Goal: Information Seeking & Learning: Learn about a topic

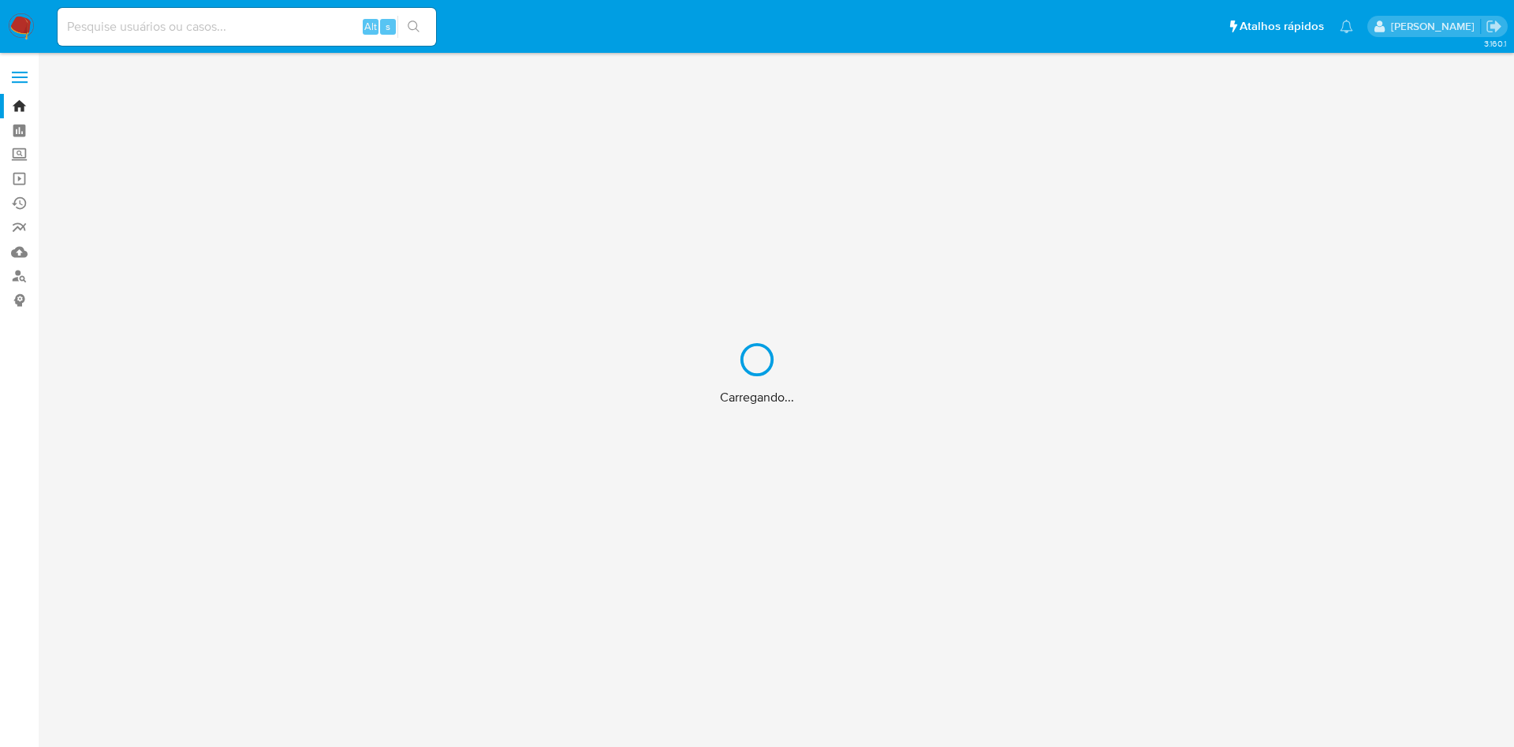
click at [13, 280] on div "Carregando..." at bounding box center [757, 373] width 1514 height 747
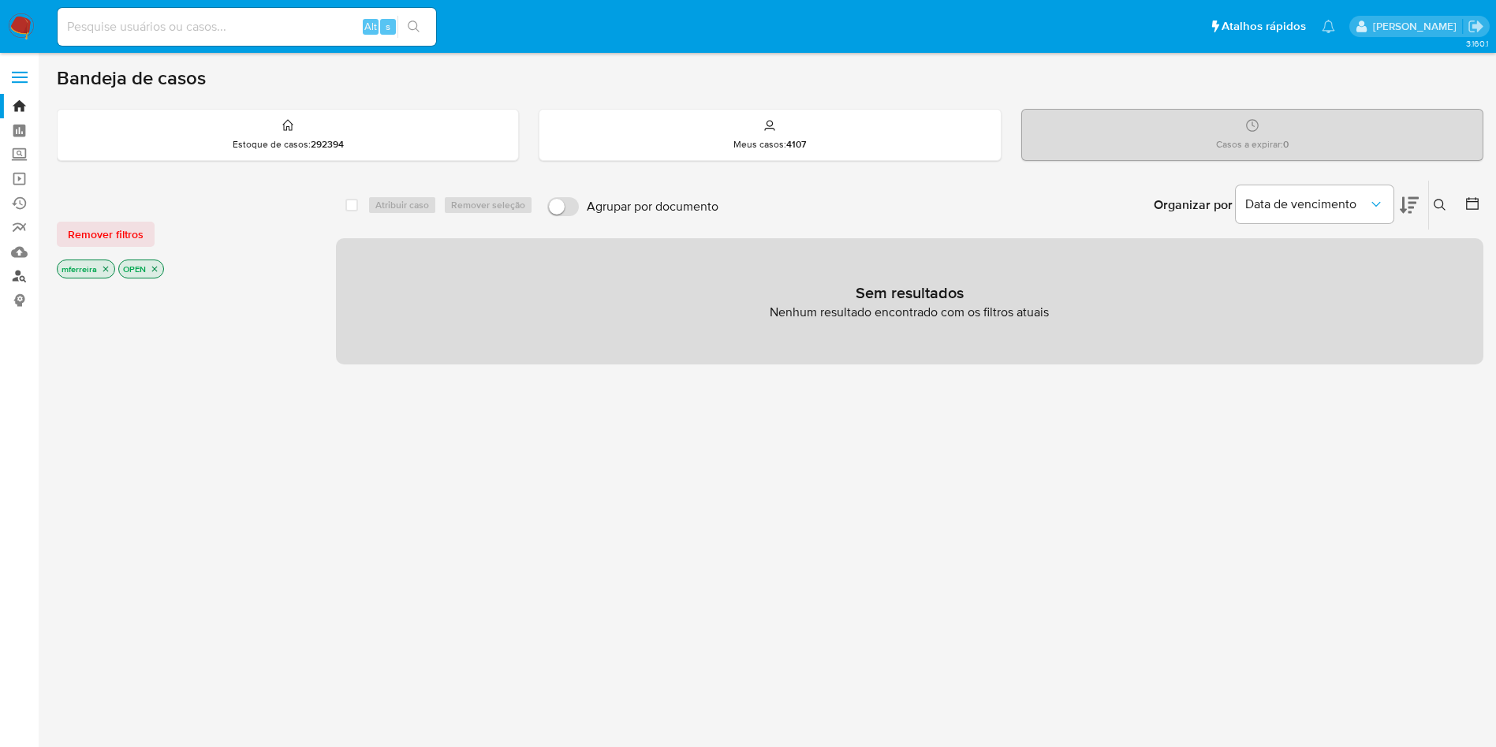
click at [24, 275] on link "Localizador de pessoas" at bounding box center [94, 276] width 188 height 24
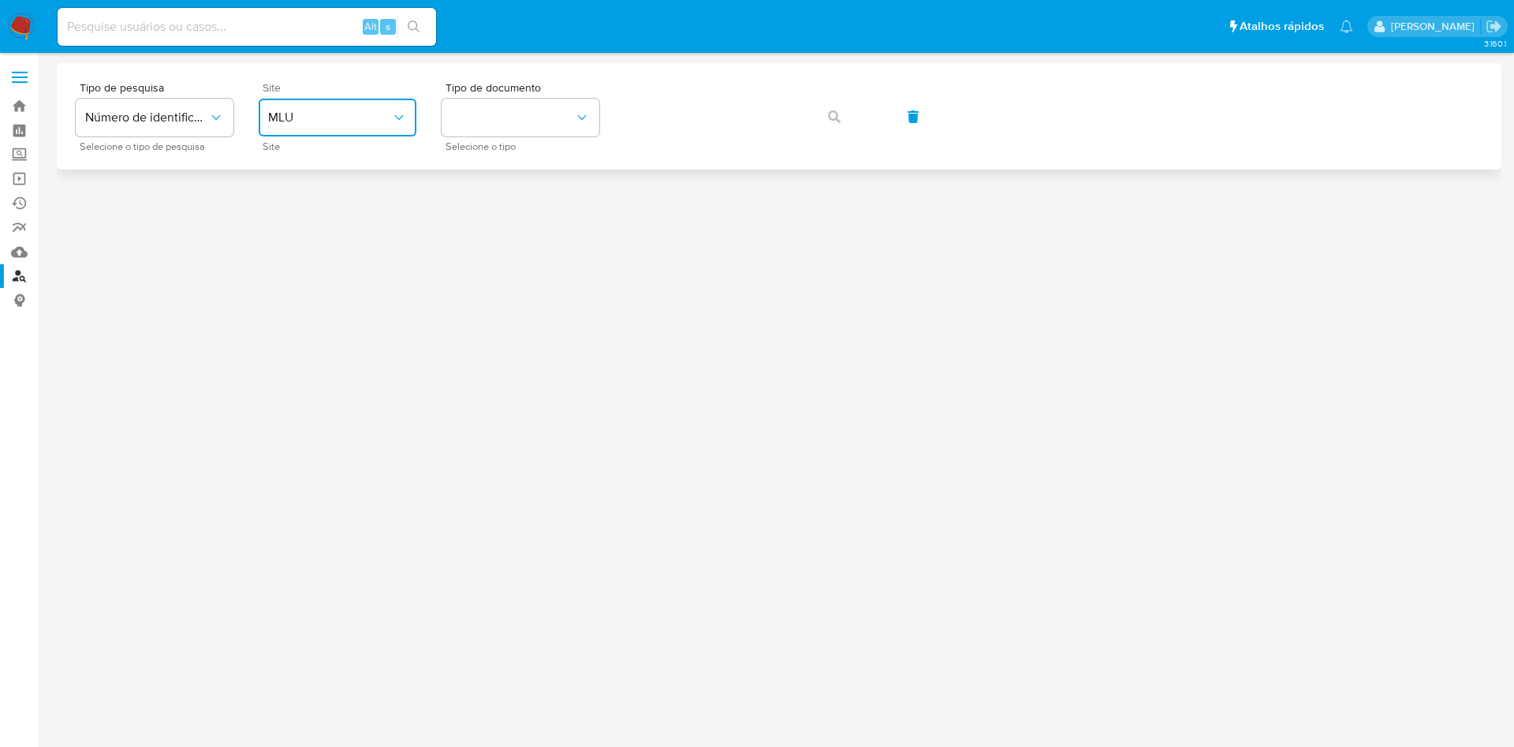
click at [369, 107] on button "MLU" at bounding box center [338, 118] width 158 height 38
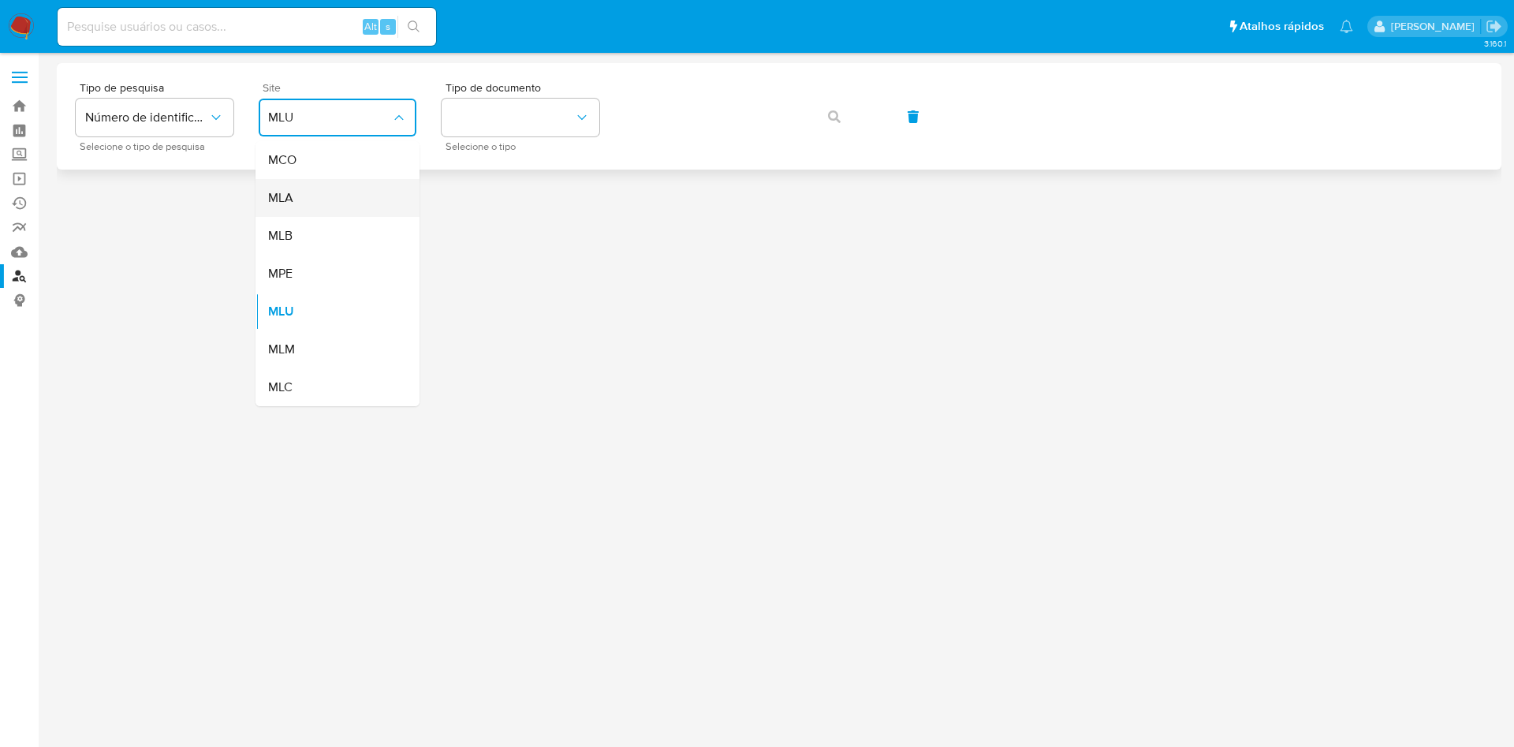
click at [330, 196] on div "MLA" at bounding box center [332, 198] width 129 height 38
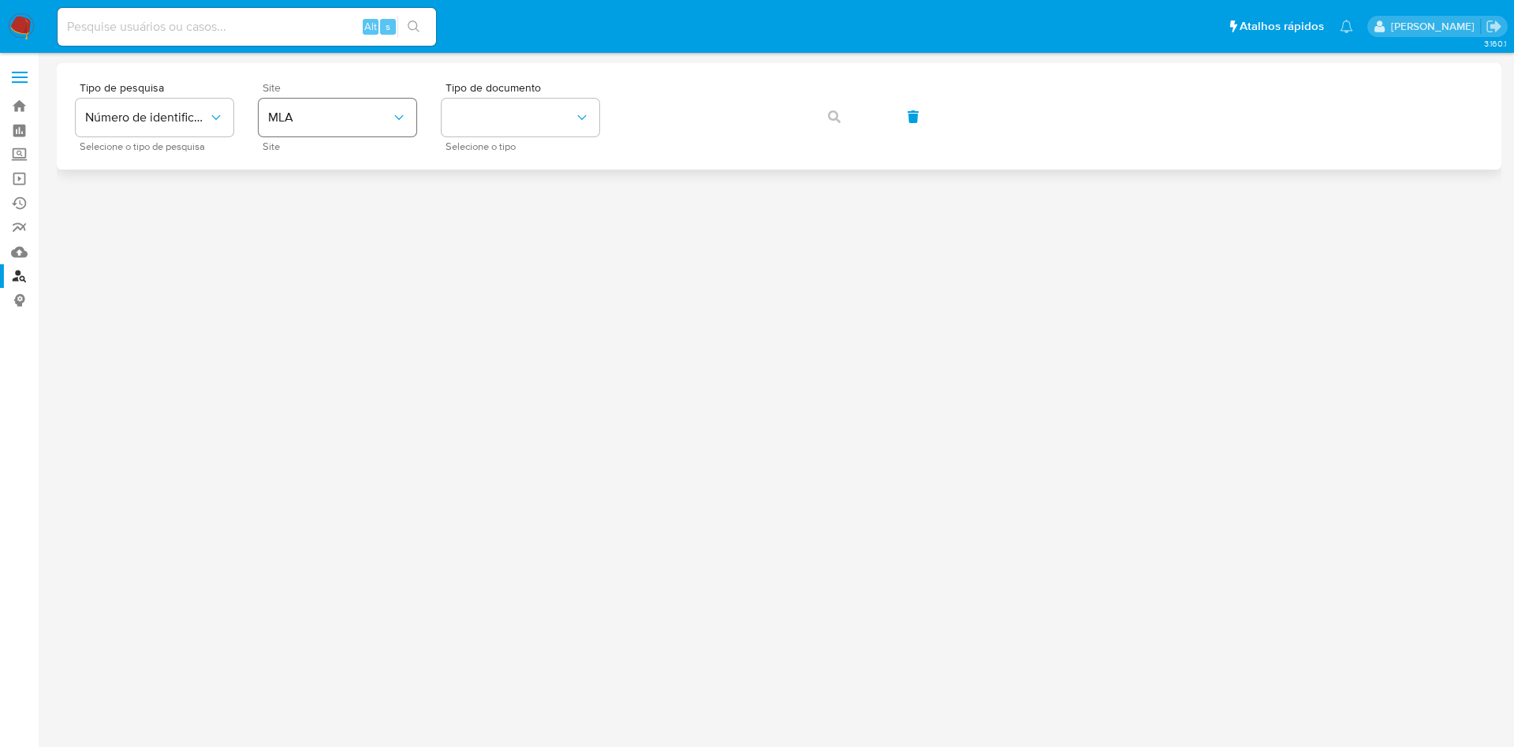
click at [337, 136] on div "Site MLA Site" at bounding box center [338, 116] width 158 height 69
click at [327, 129] on button "MLA" at bounding box center [338, 118] width 158 height 38
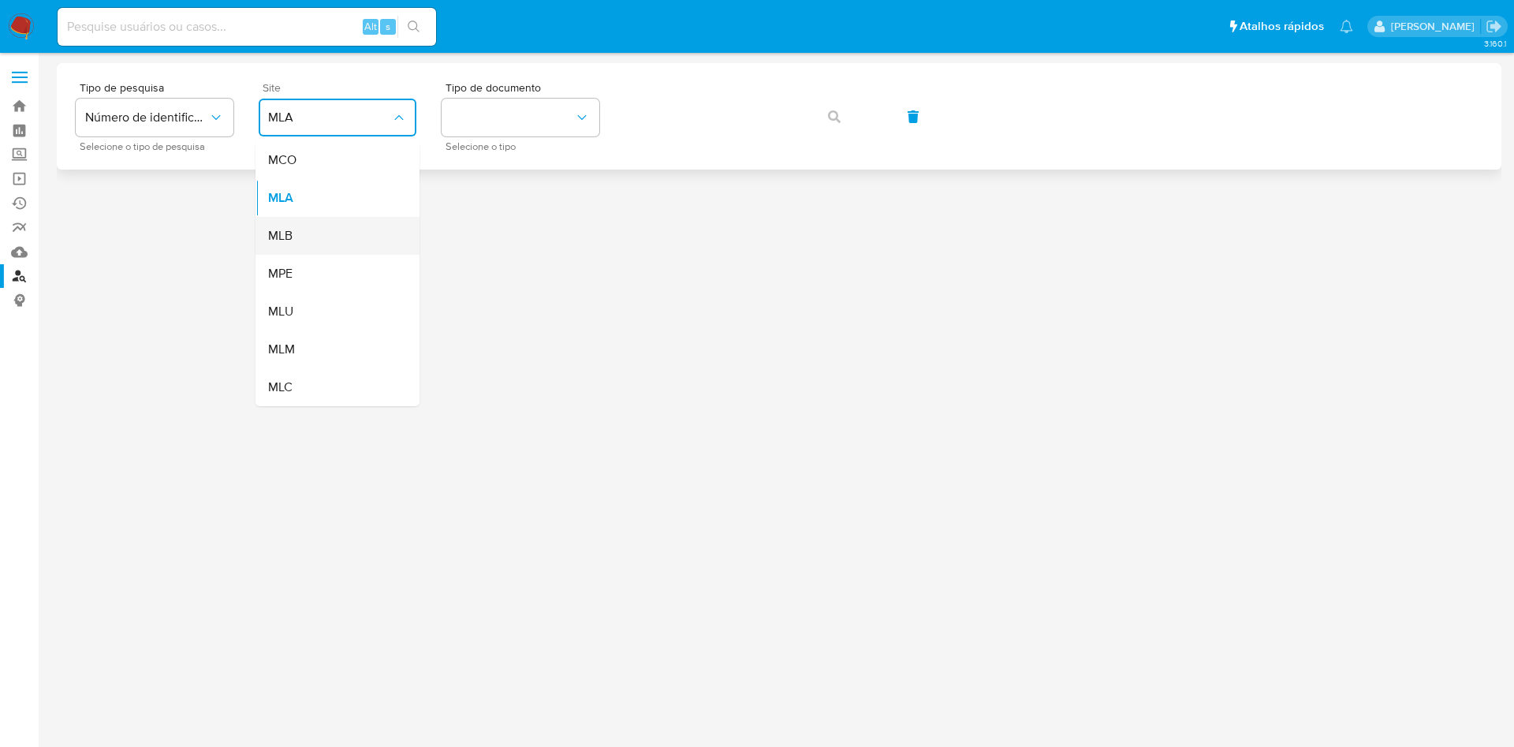
click at [319, 234] on div "MLB" at bounding box center [332, 236] width 129 height 38
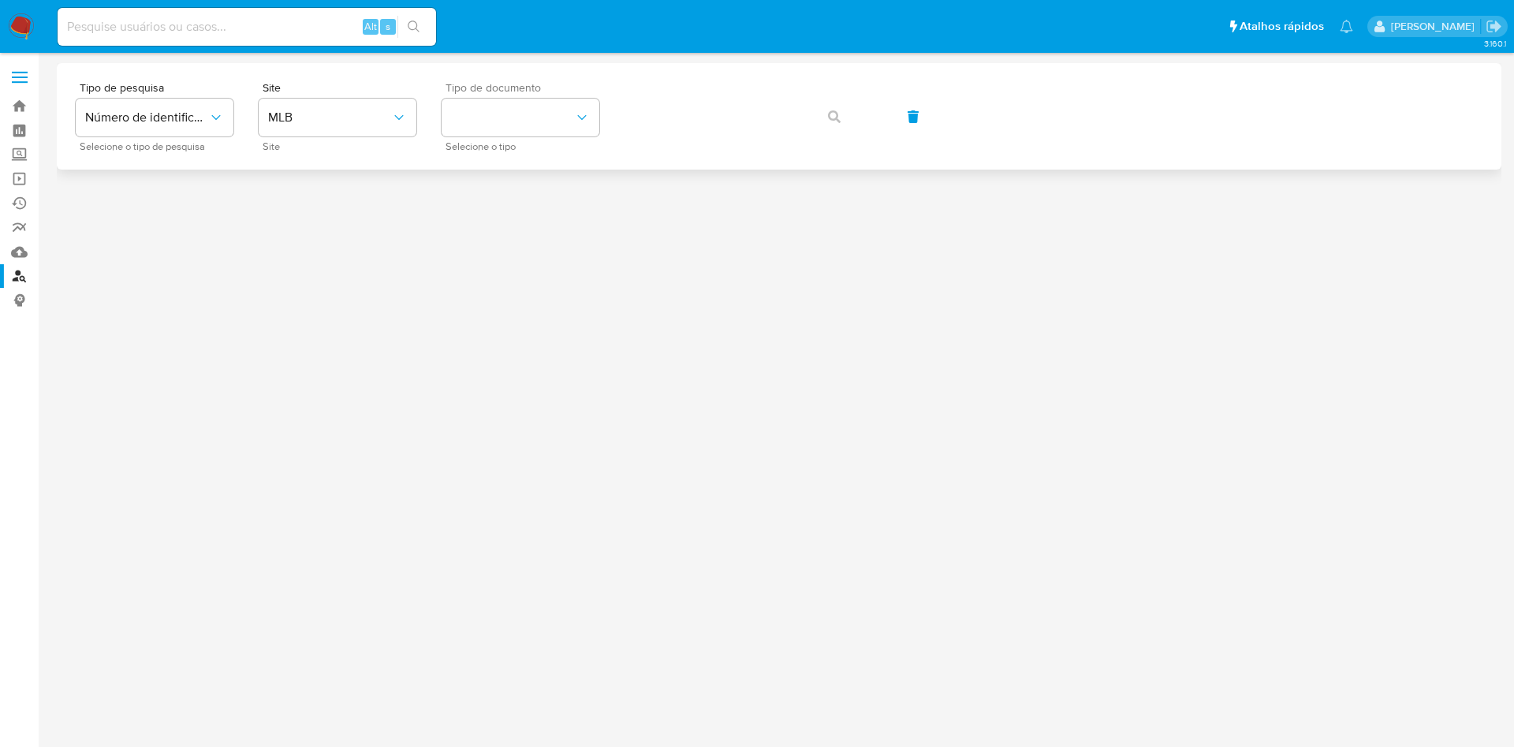
click at [593, 83] on span "Tipo de documento" at bounding box center [525, 87] width 158 height 11
click at [577, 106] on button "identificationType" at bounding box center [521, 118] width 158 height 38
click at [530, 155] on div "CNPJ CNPJ" at bounding box center [515, 168] width 129 height 54
click at [691, 92] on div "Tipo de pesquisa Número de identificação Selecione o tipo de pesquisa Site MLB …" at bounding box center [779, 116] width 1407 height 69
click at [831, 117] on icon "button" at bounding box center [834, 116] width 13 height 13
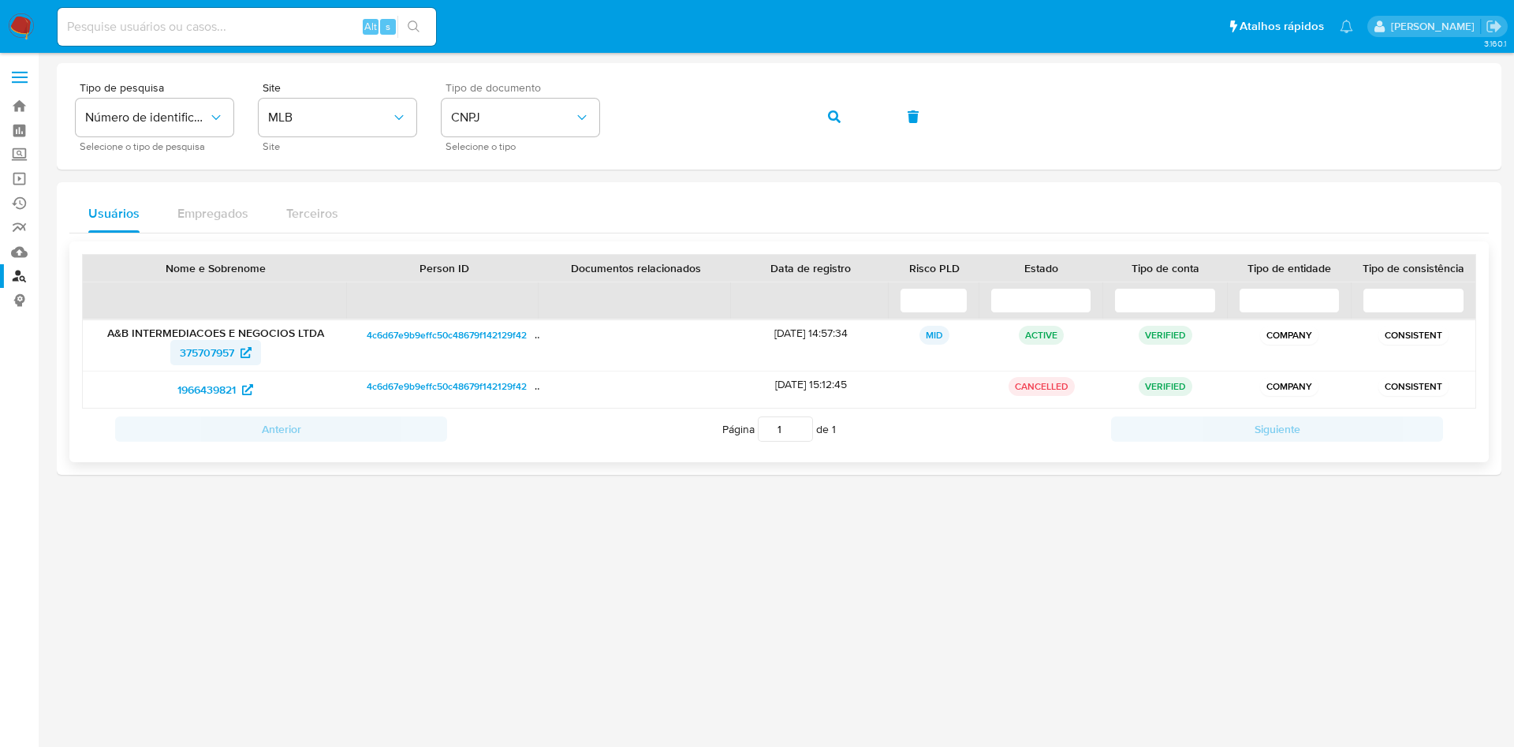
click at [228, 354] on span "375707957" at bounding box center [207, 352] width 54 height 25
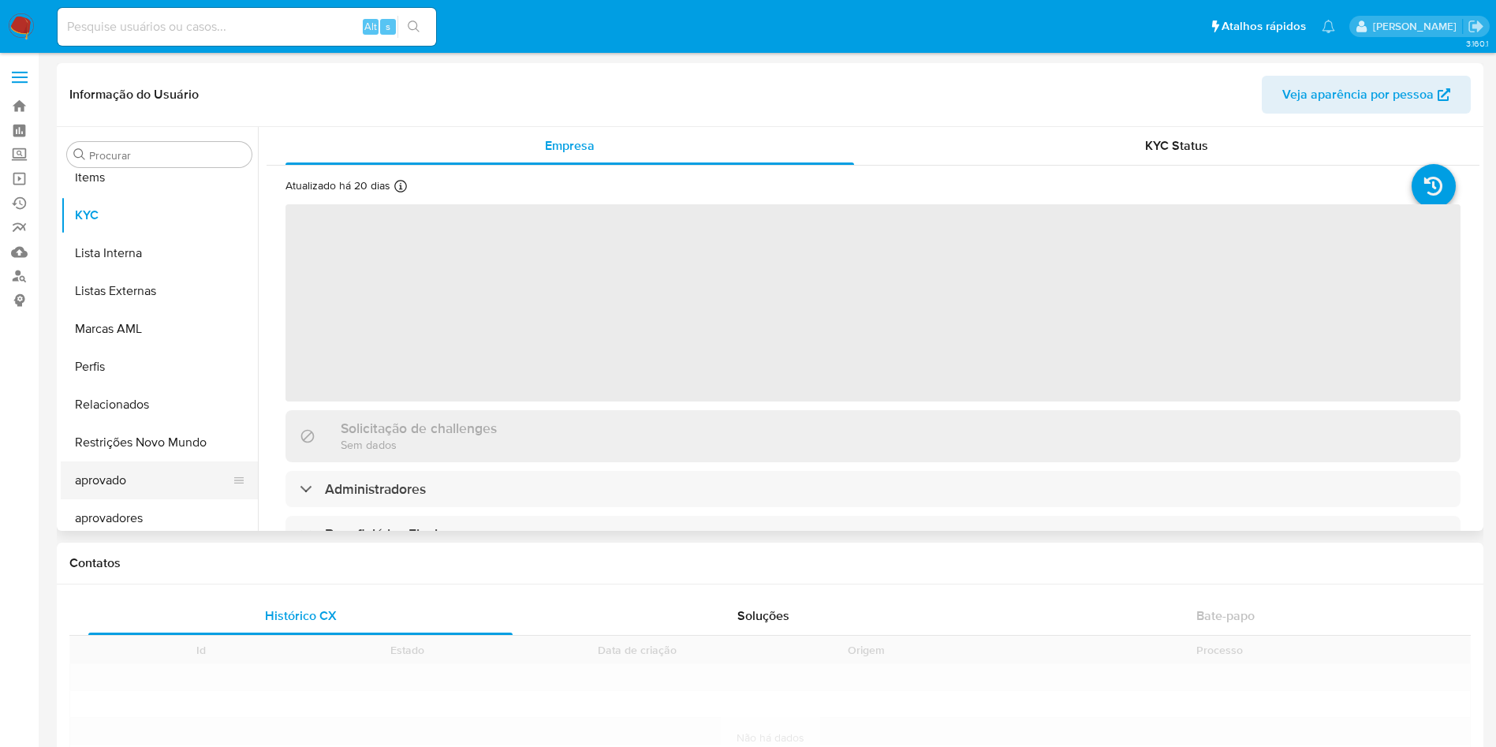
scroll to position [818, 0]
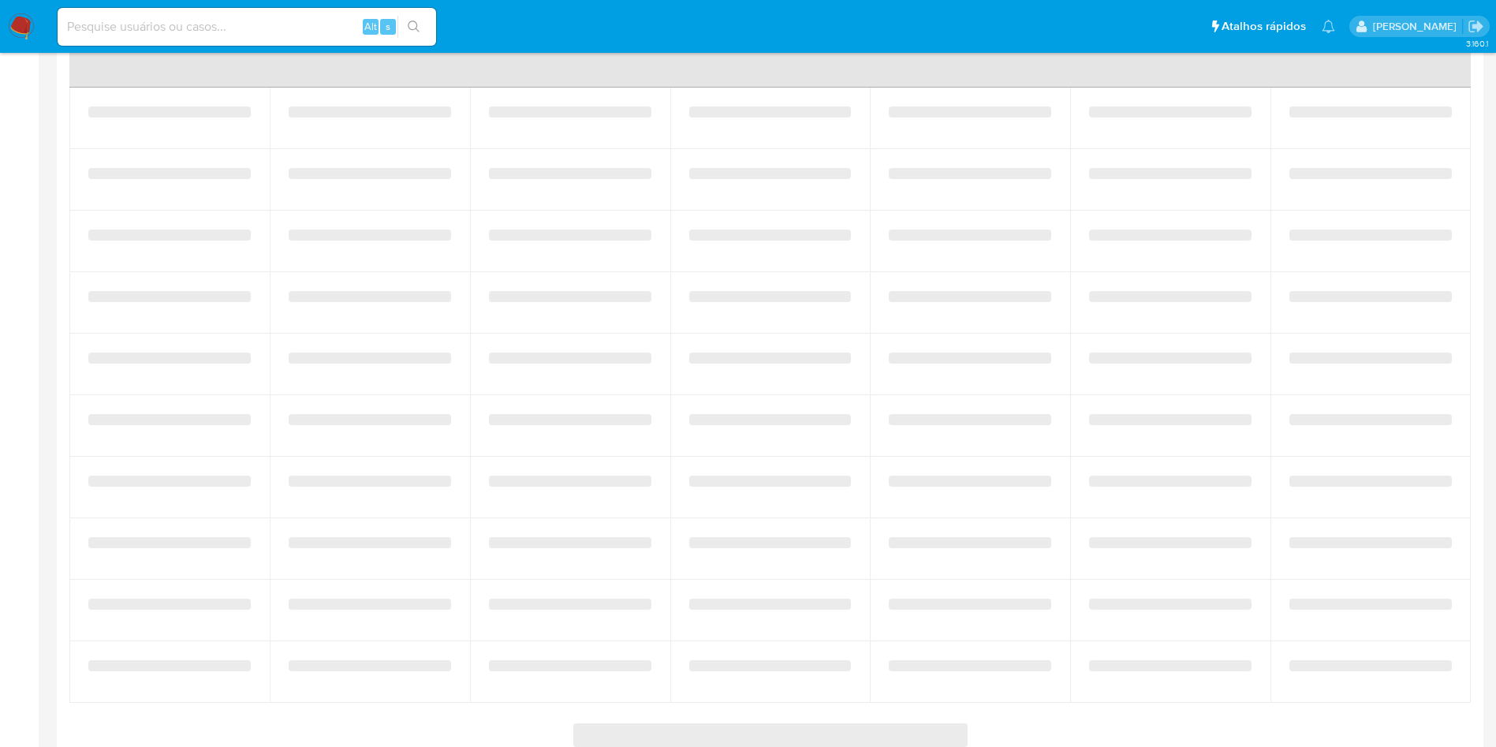
select select "10"
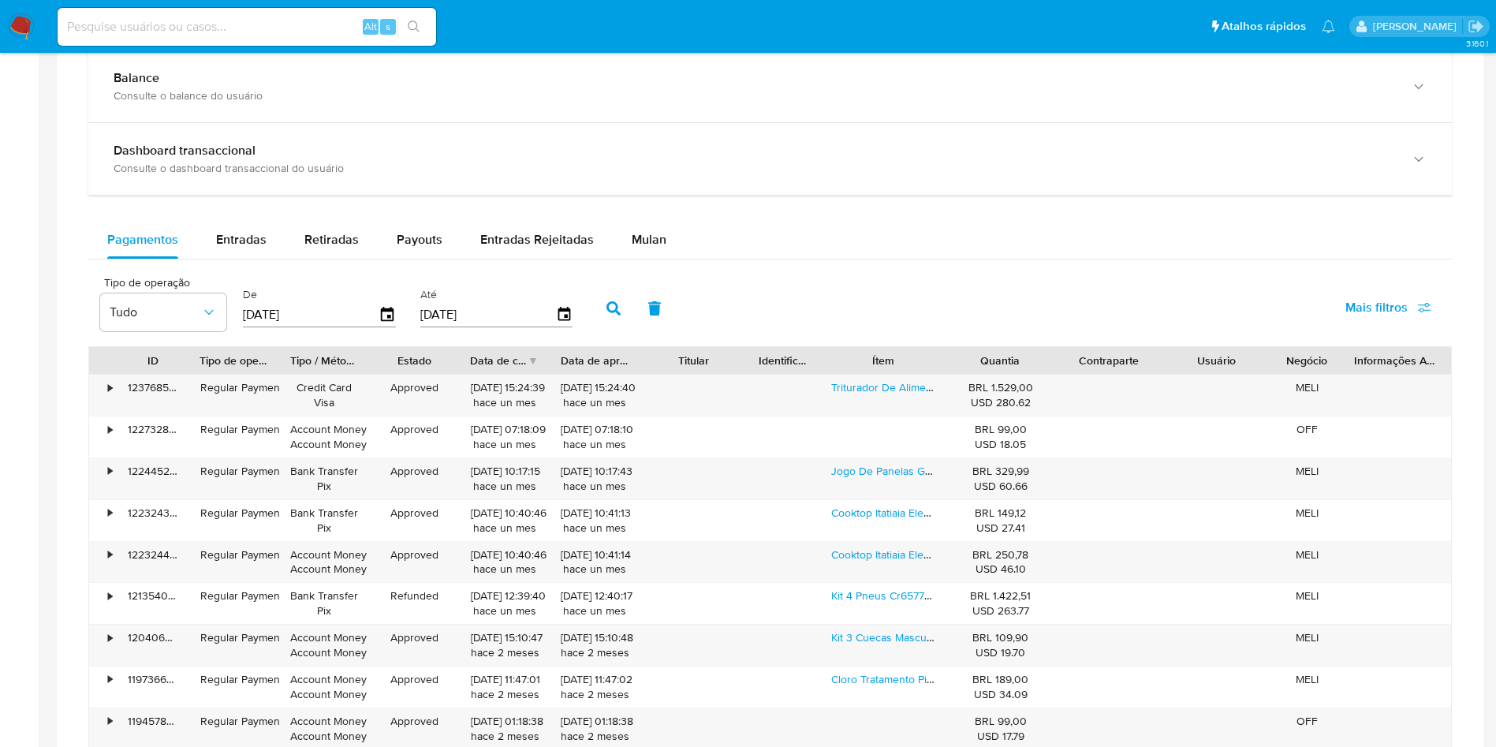
scroll to position [1048, 0]
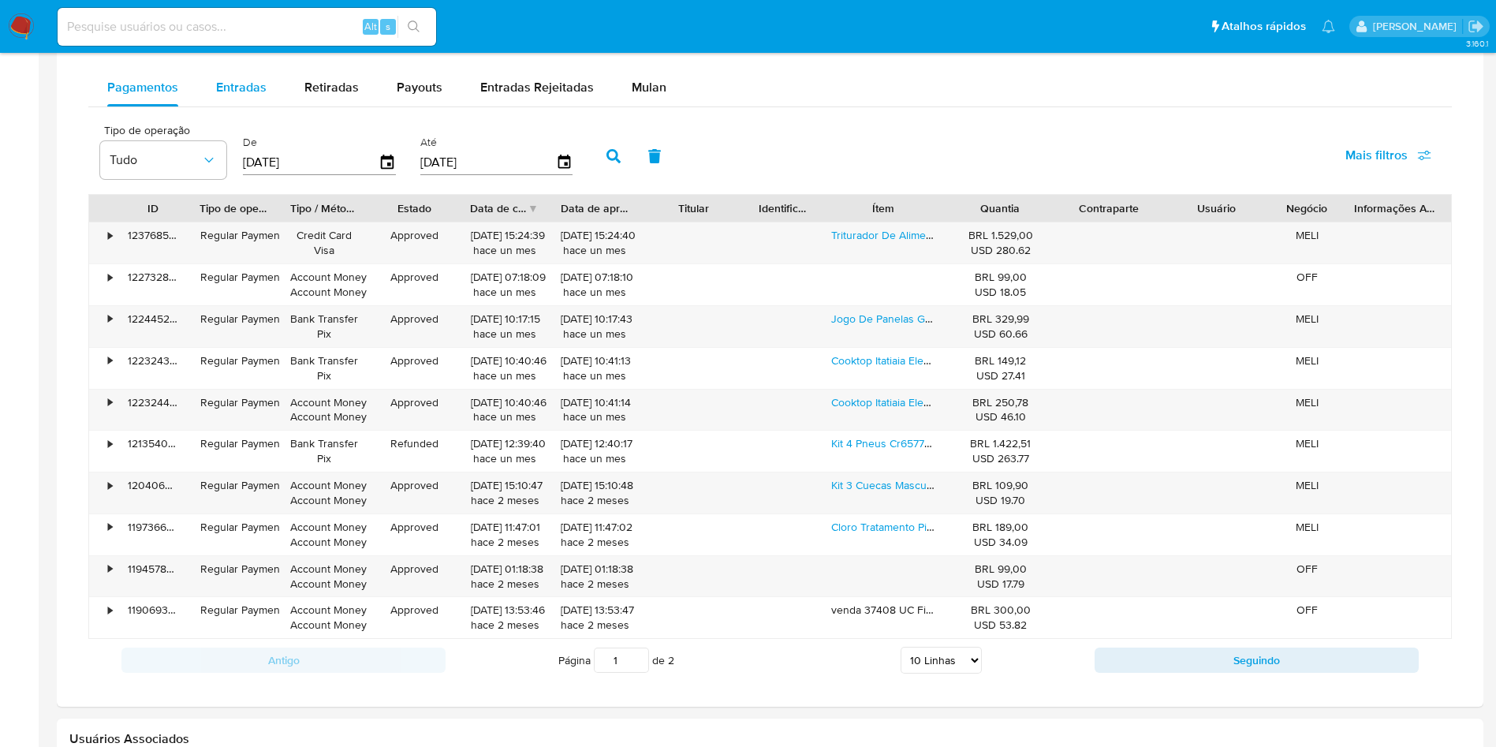
click at [228, 91] on span "Entradas" at bounding box center [241, 87] width 50 height 18
select select "10"
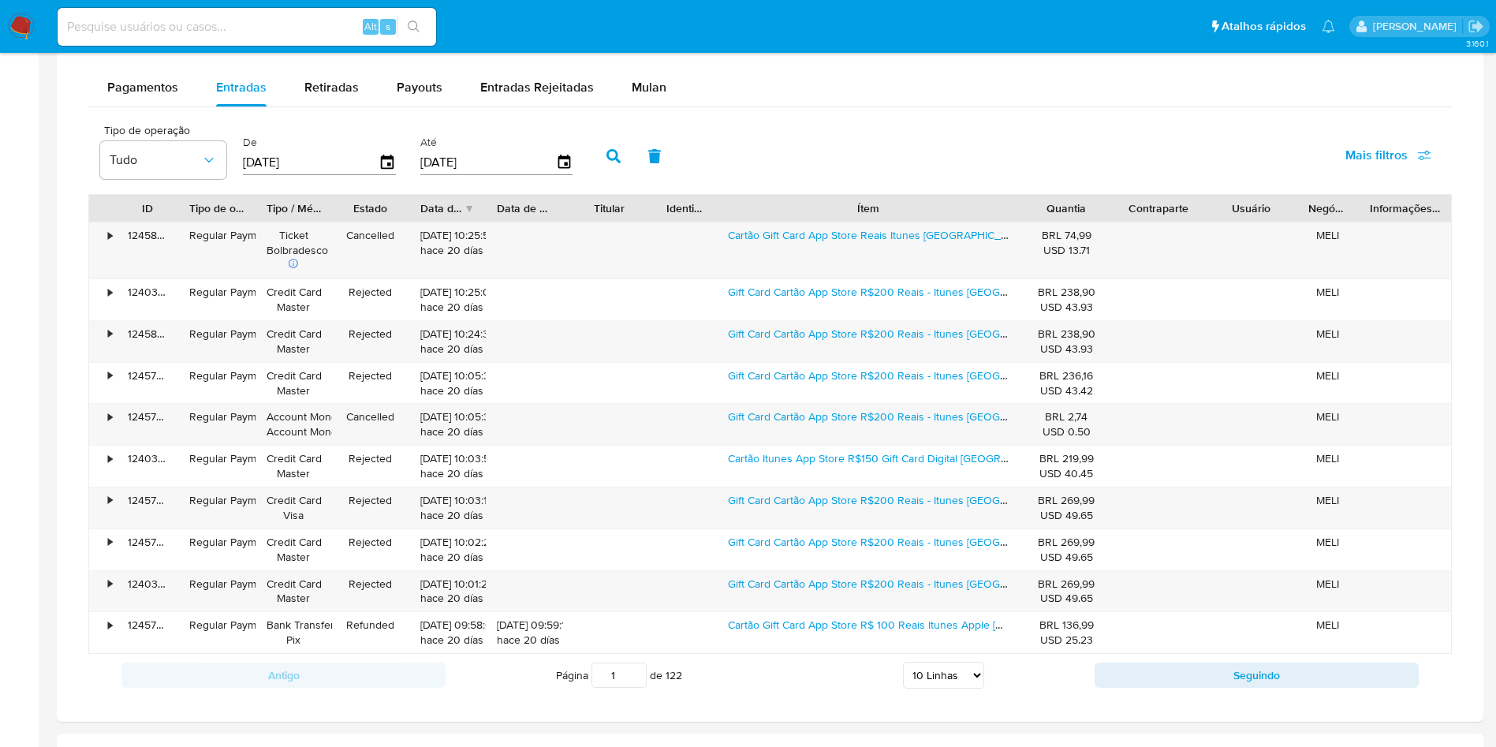
drag, startPoint x: 957, startPoint y: 203, endPoint x: 1134, endPoint y: 208, distance: 177.5
click at [1134, 208] on div "ID Tipo de operação Tipo / Método Estado Data de criação Data de aprovação Titu…" at bounding box center [770, 208] width 1362 height 27
click at [888, 239] on link "Cartão Gift Card App Store Reais Itunes [GEOGRAPHIC_DATA] Apple 50 Reais" at bounding box center [917, 235] width 379 height 16
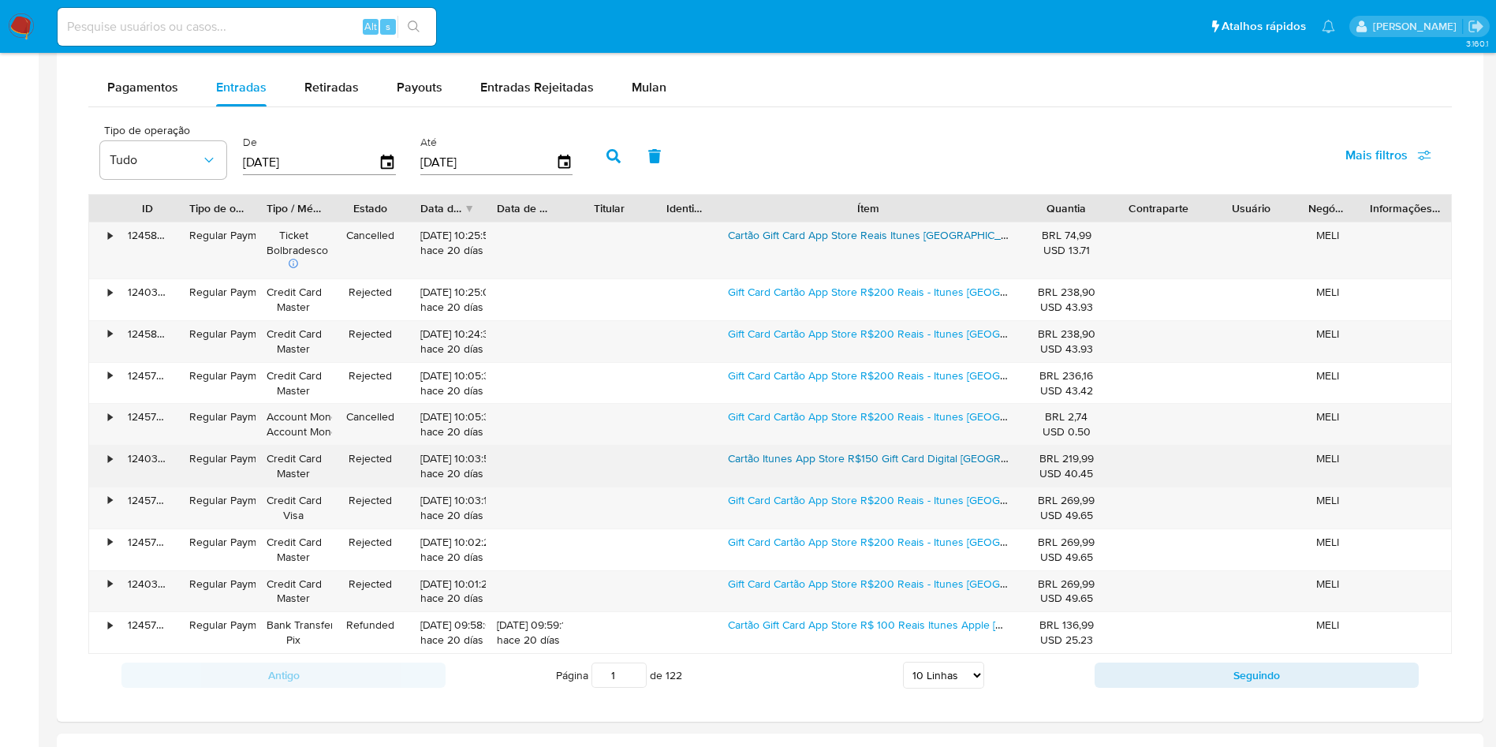
click at [861, 461] on link "Cartão Itunes App Store R$150 Gift Card Digital [GEOGRAPHIC_DATA] Apple" at bounding box center [913, 458] width 370 height 16
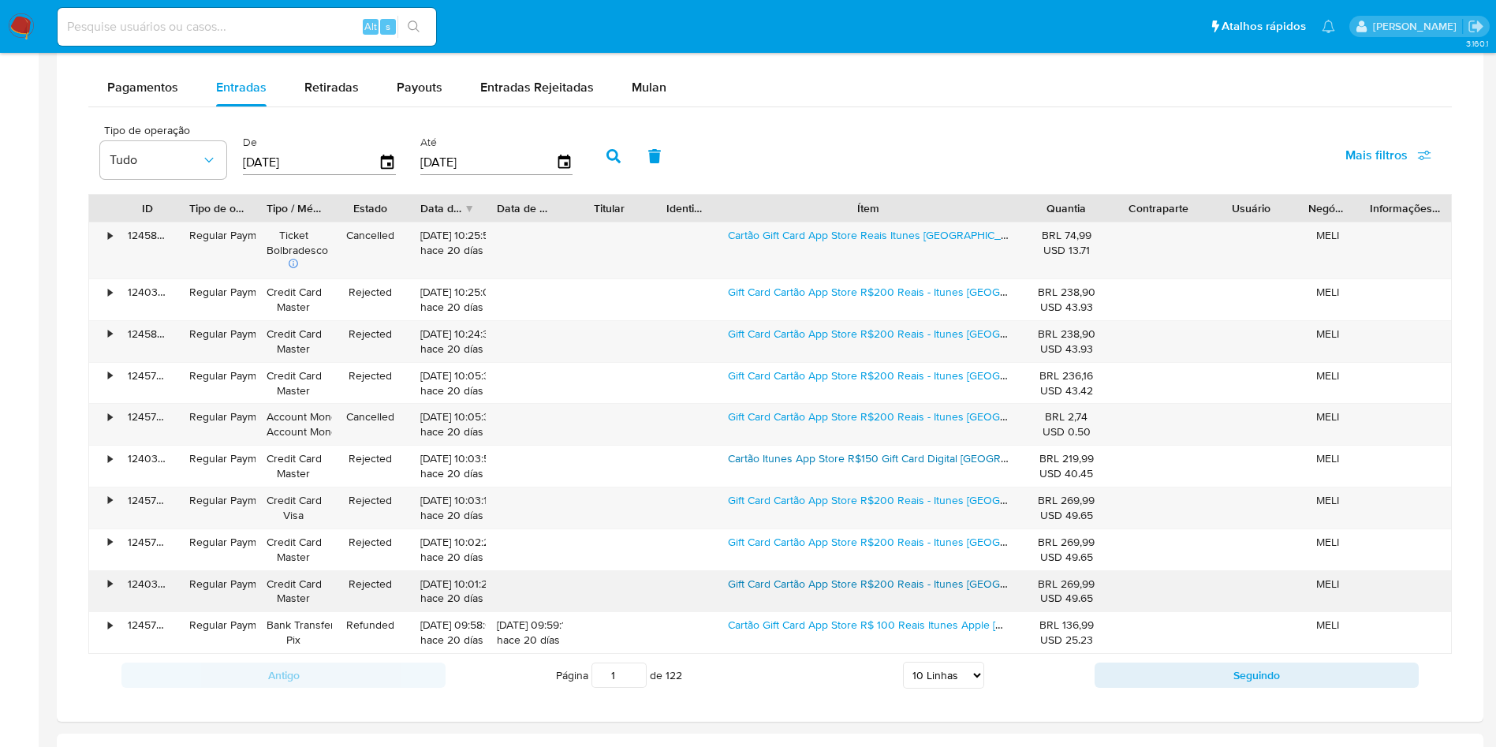
click at [823, 586] on link "Gift Card Cartão App Store R$200 Reais - Itunes [GEOGRAPHIC_DATA] Apple" at bounding box center [916, 584] width 376 height 16
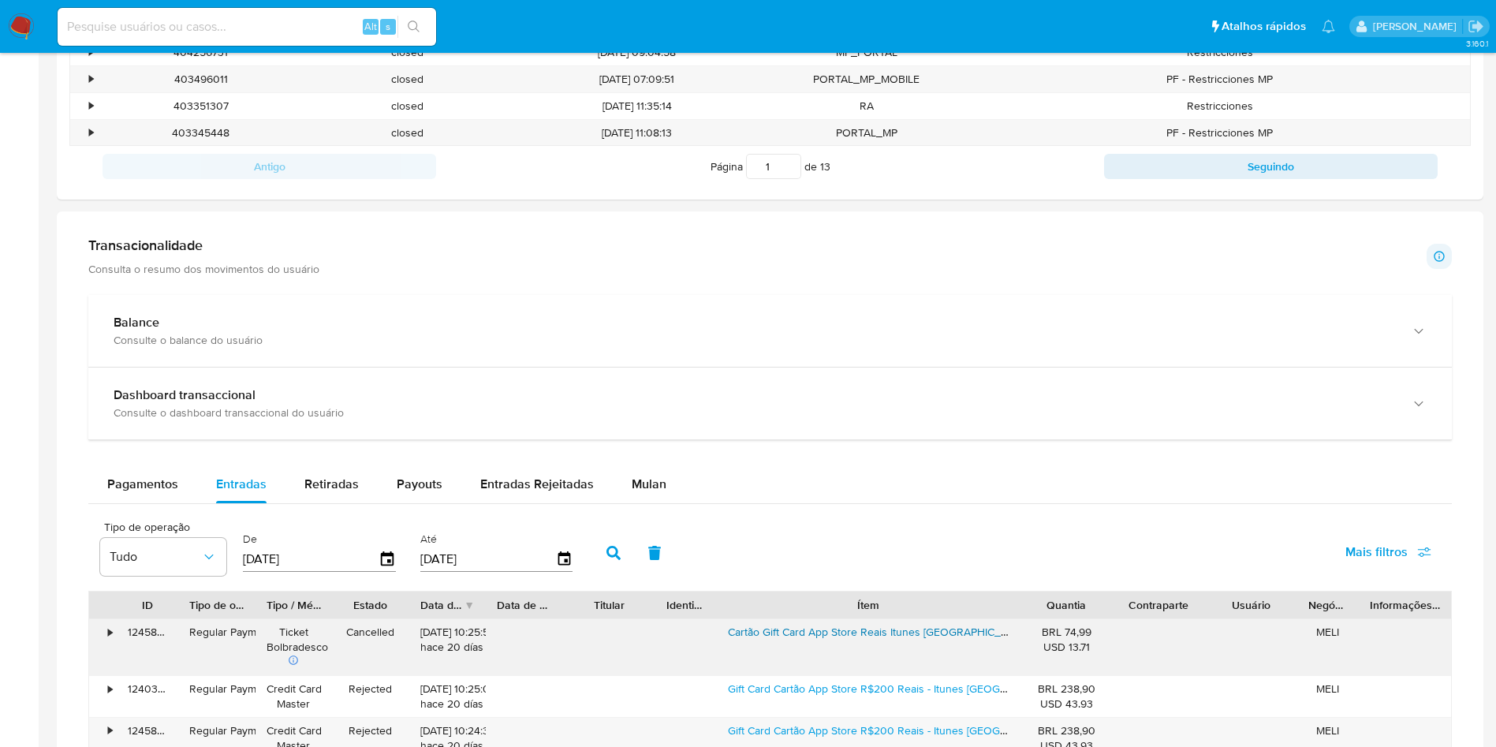
scroll to position [812, 0]
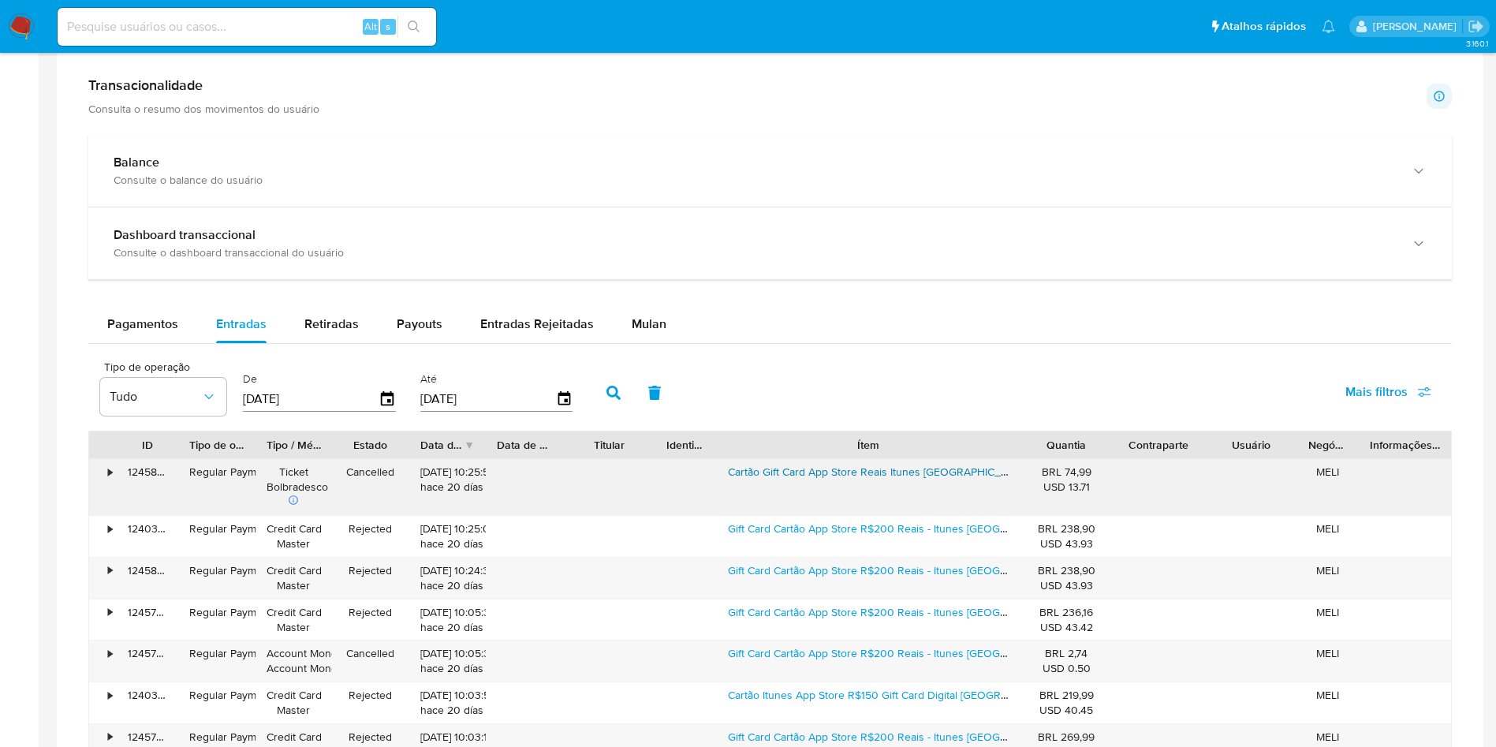
click at [894, 476] on link "Cartão Gift Card App Store Reais Itunes [GEOGRAPHIC_DATA] Apple 50 Reais" at bounding box center [917, 472] width 379 height 16
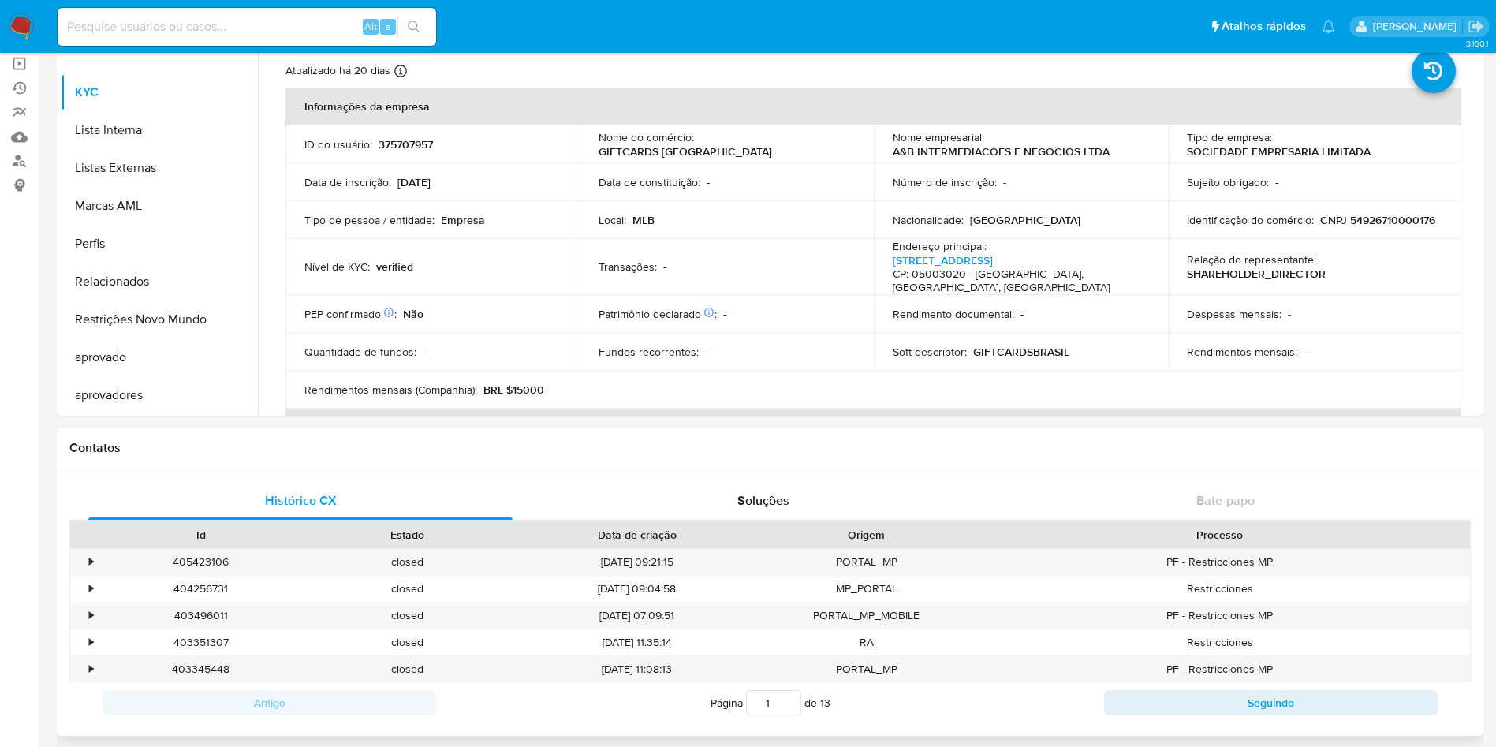
scroll to position [0, 0]
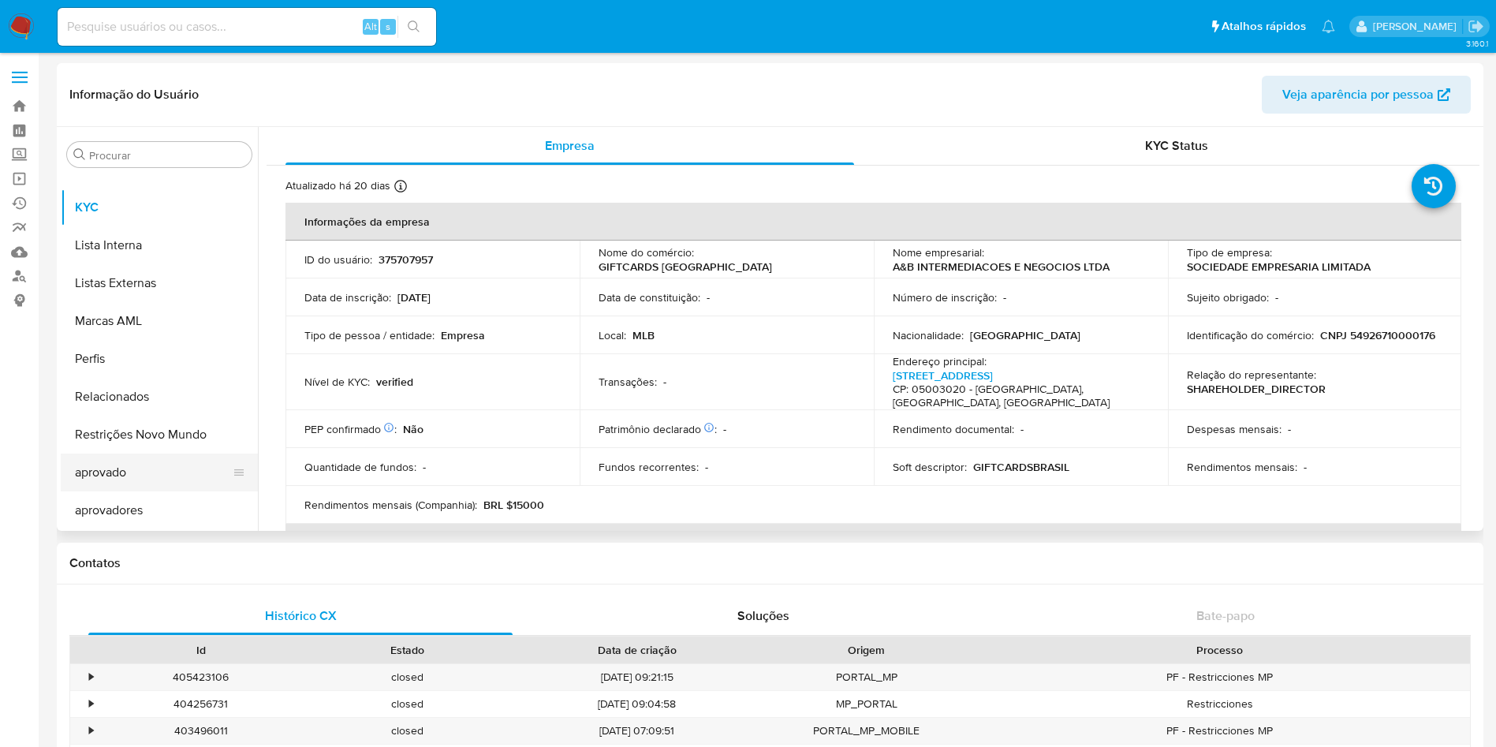
click at [170, 461] on button "aprovado" at bounding box center [153, 473] width 185 height 38
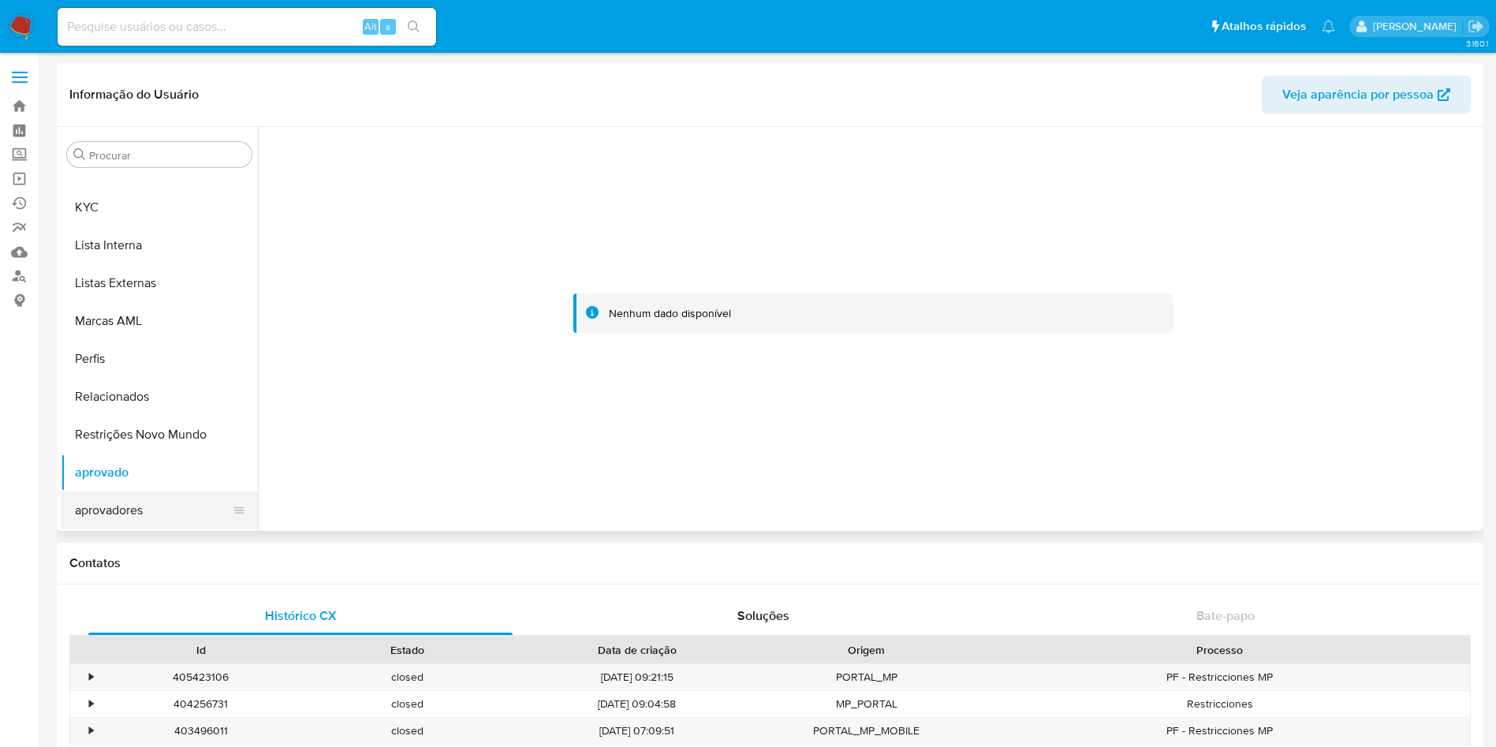
click at [164, 503] on button "aprovadores" at bounding box center [153, 510] width 185 height 38
click at [169, 432] on button "Restrições Novo Mundo" at bounding box center [153, 435] width 185 height 38
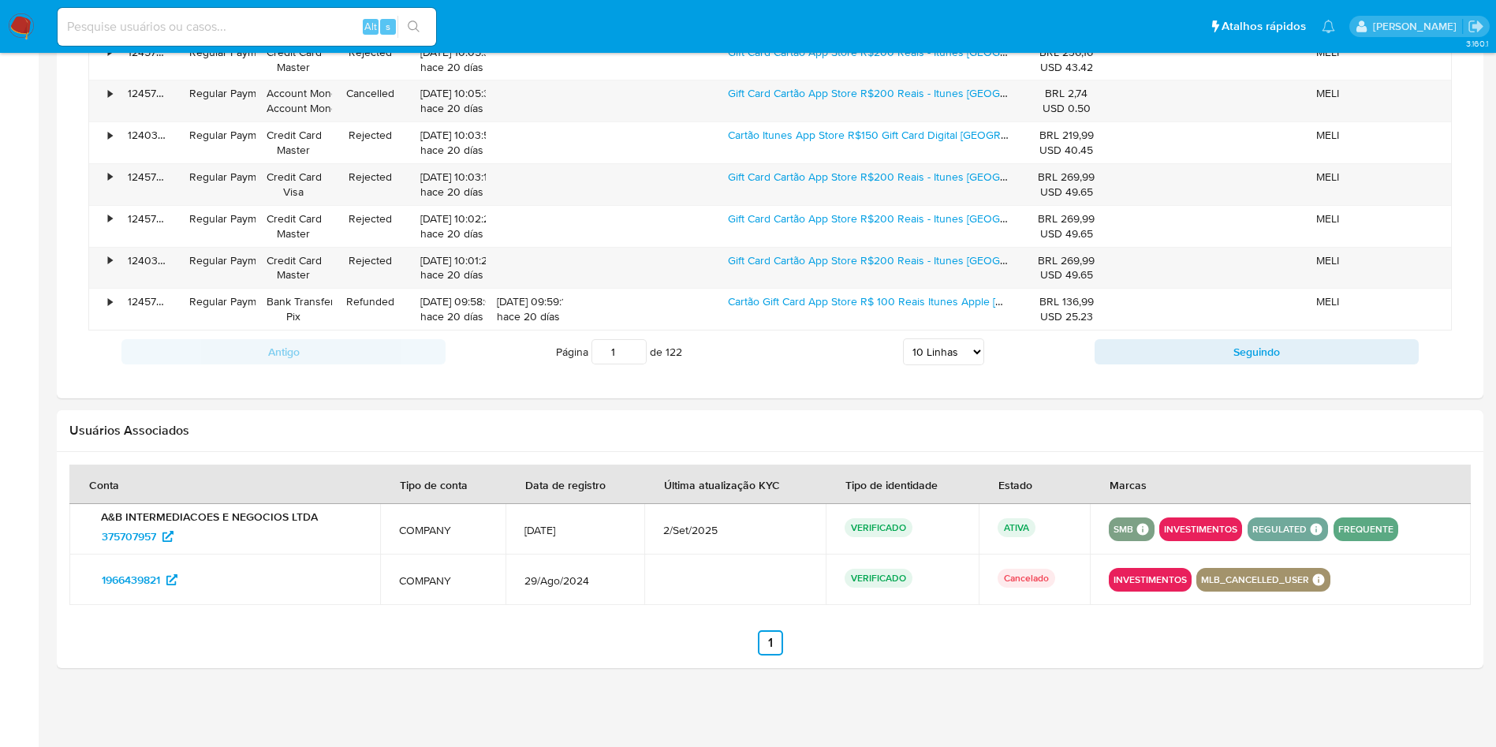
scroll to position [898, 0]
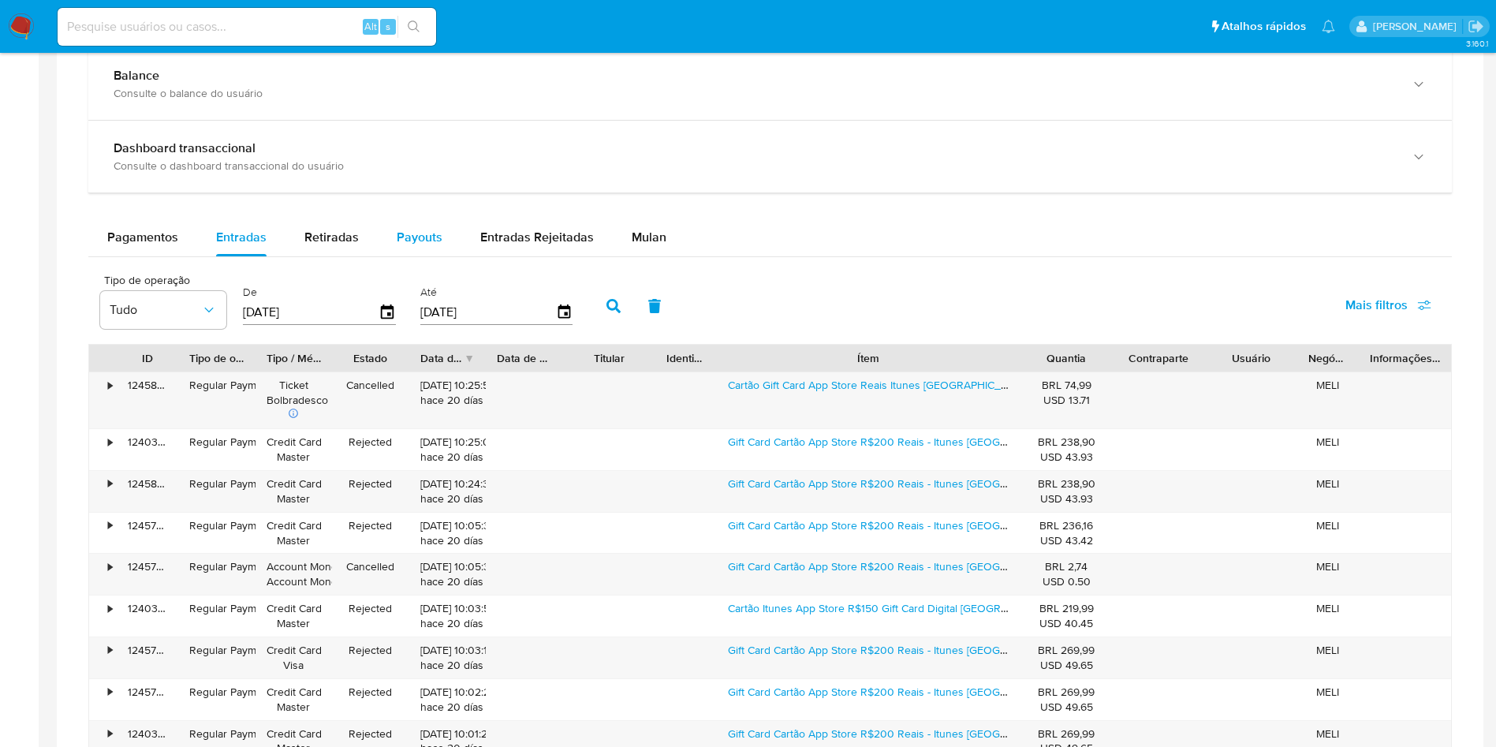
click at [392, 233] on button "Payouts" at bounding box center [420, 237] width 84 height 38
select select "10"
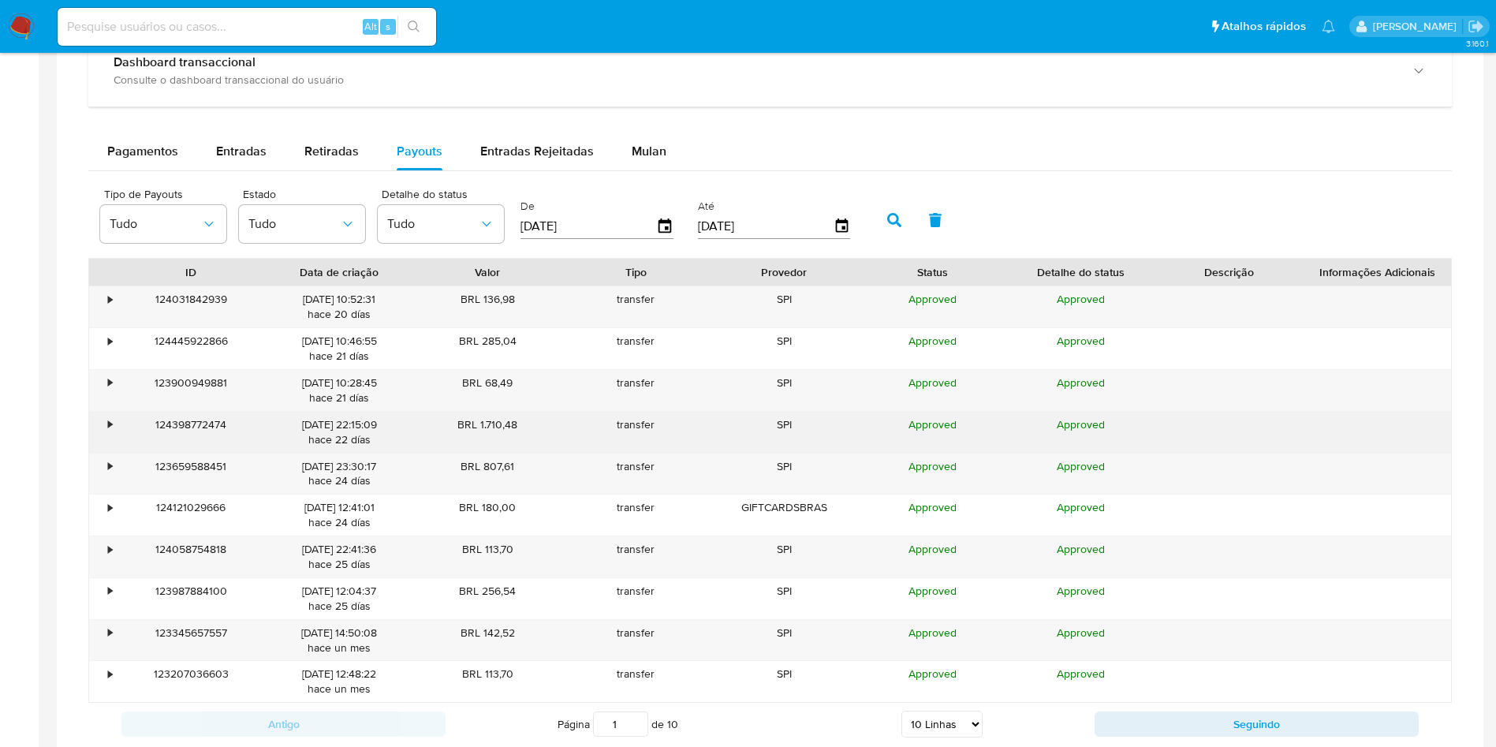
scroll to position [1017, 0]
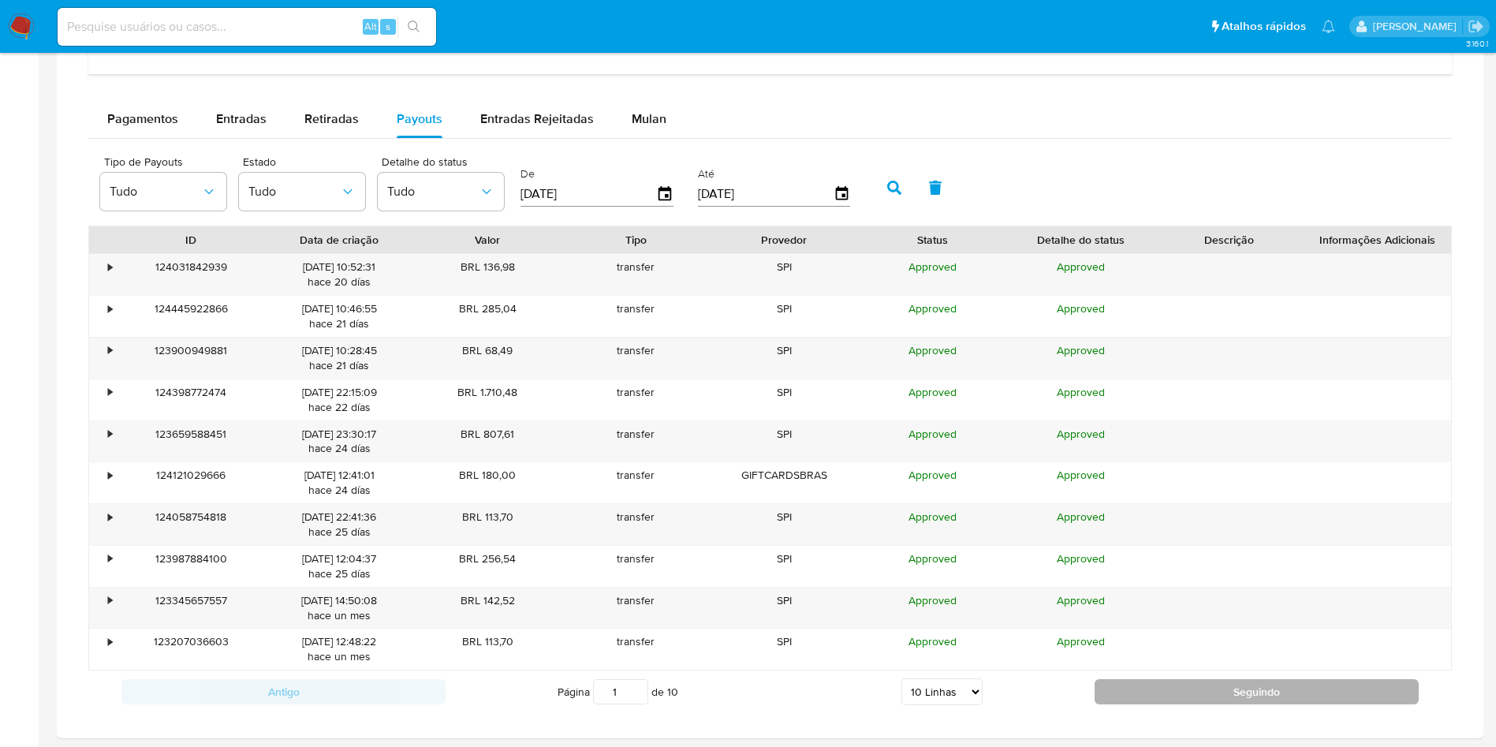
click at [1185, 691] on button "Seguindo" at bounding box center [1257, 691] width 324 height 25
type input "2"
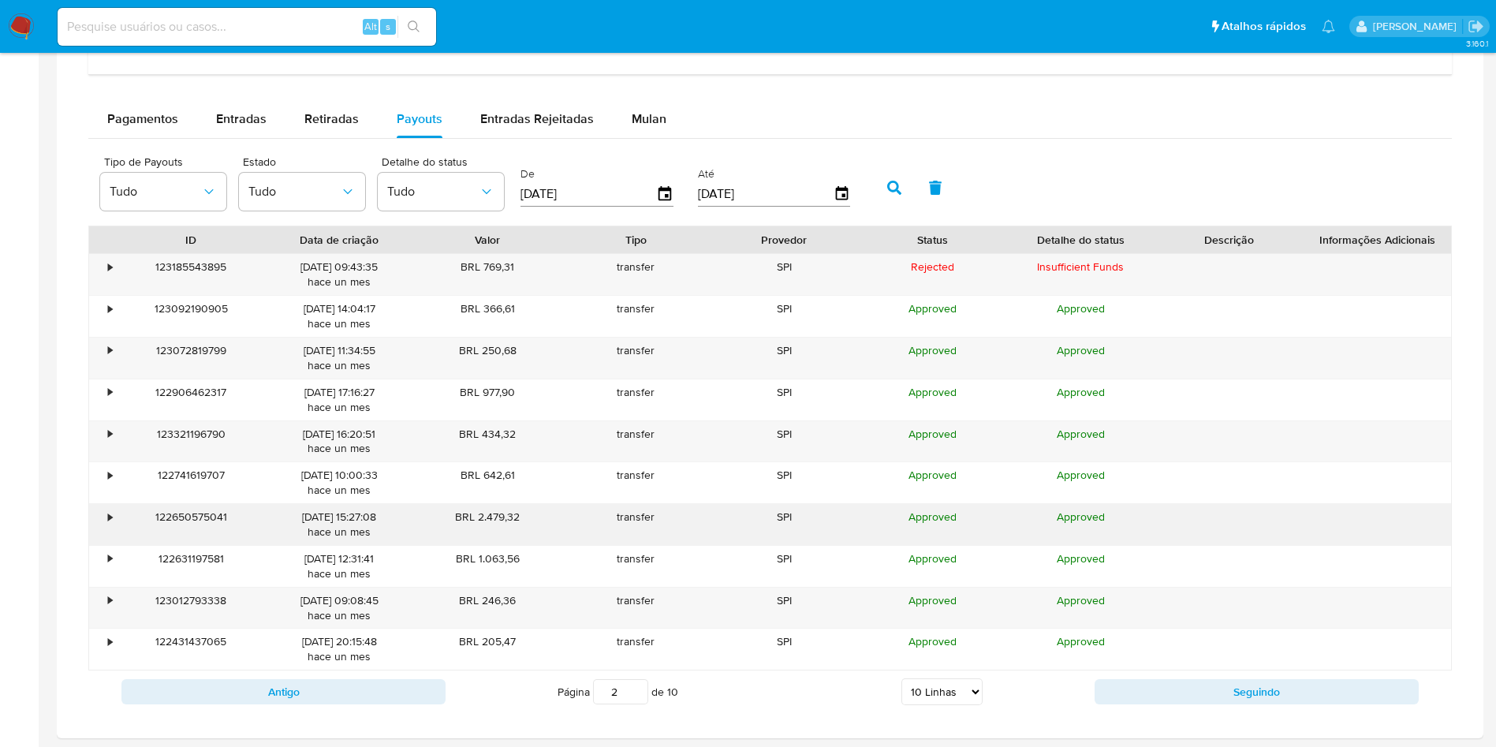
click at [119, 517] on div "122650575041" at bounding box center [191, 524] width 148 height 41
click at [114, 514] on div "•" at bounding box center [103, 524] width 28 height 41
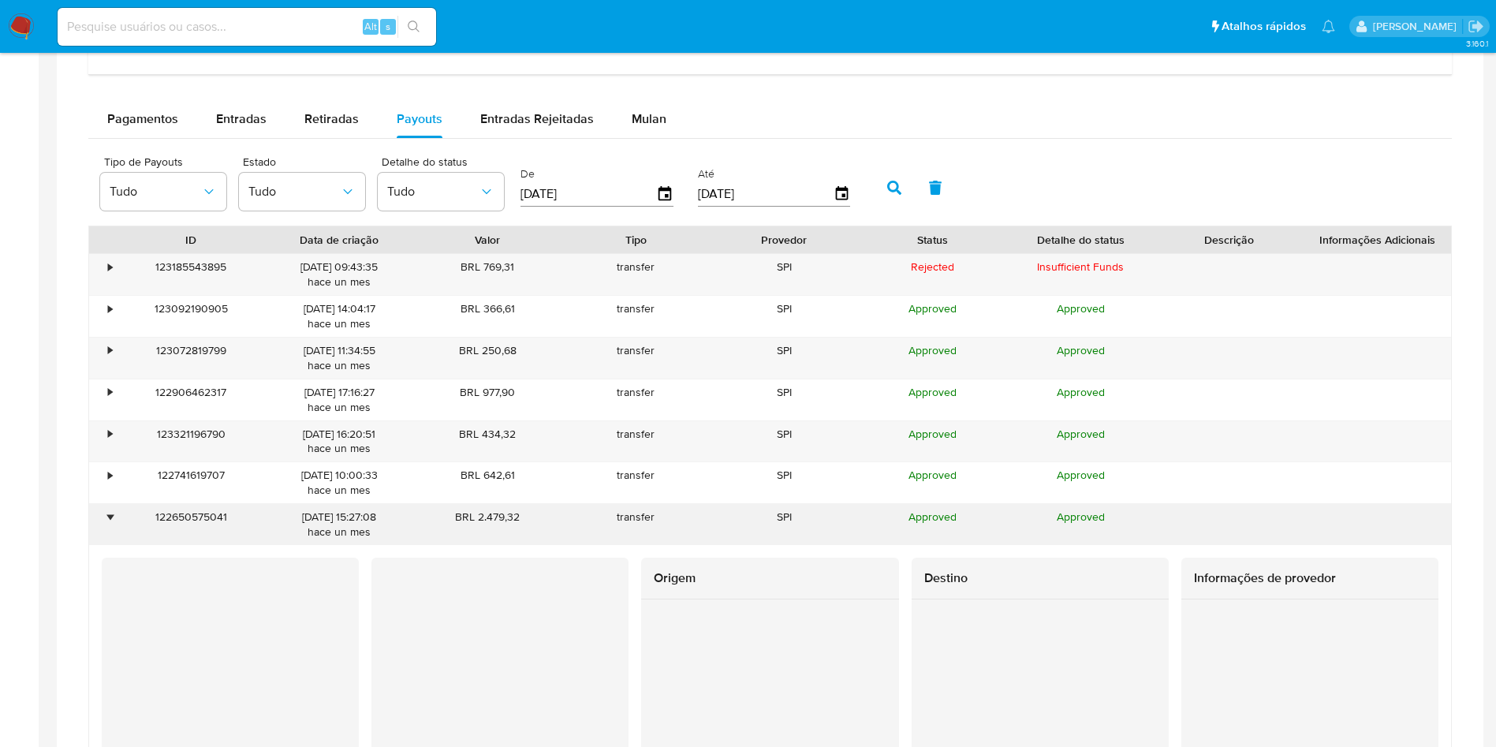
click at [112, 514] on div "•" at bounding box center [110, 517] width 4 height 15
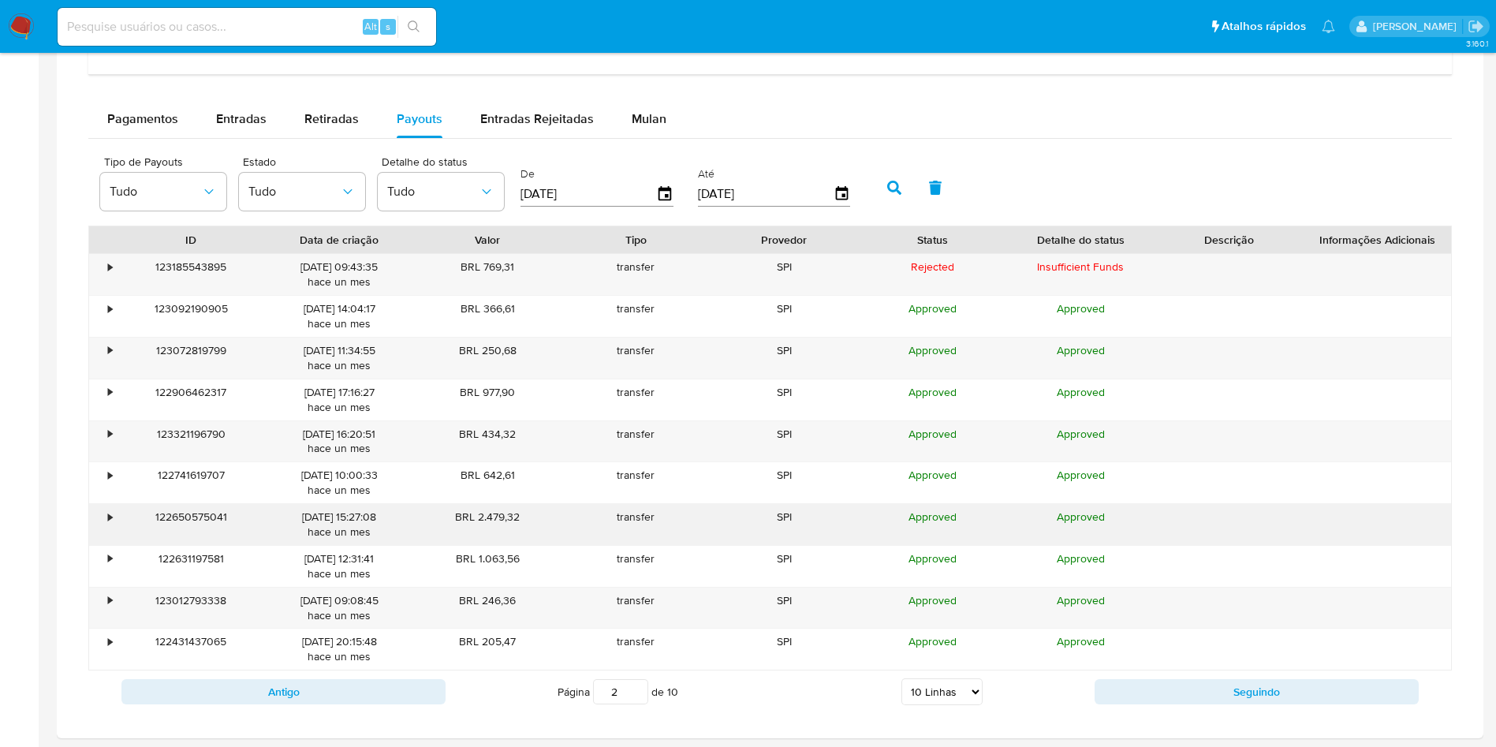
click at [114, 514] on div "•" at bounding box center [103, 524] width 28 height 41
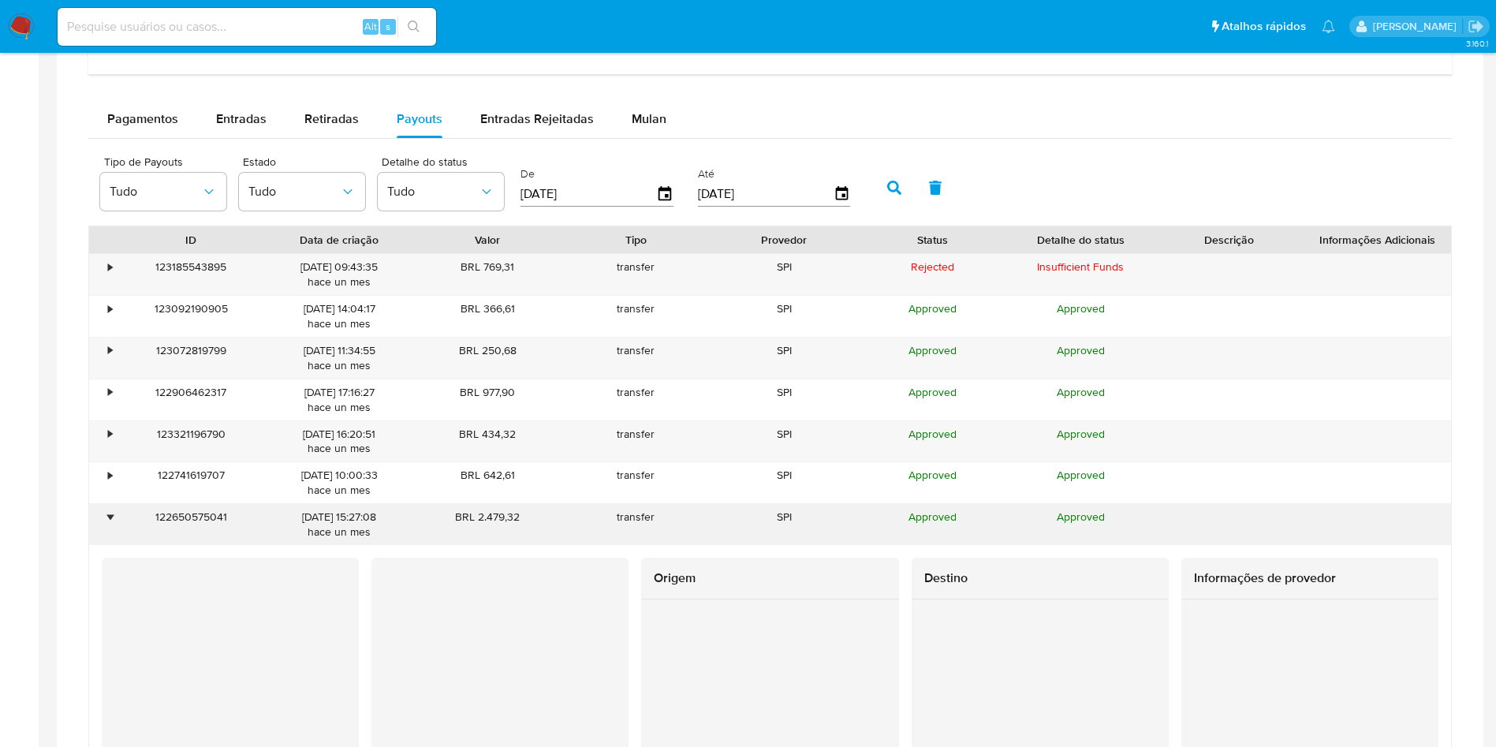
click at [112, 514] on div "•" at bounding box center [110, 517] width 4 height 15
